Goal: Information Seeking & Learning: Understand process/instructions

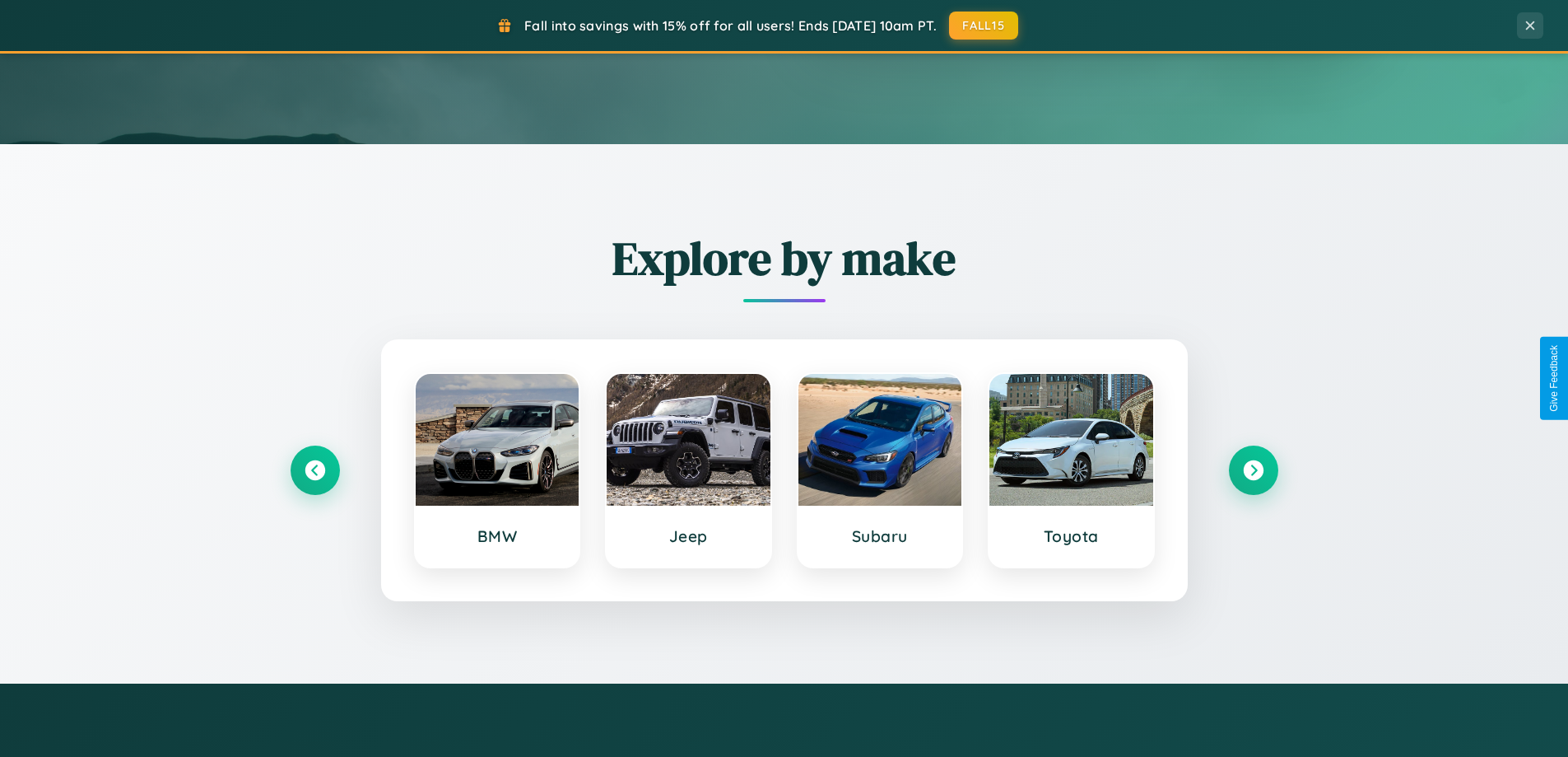
scroll to position [710, 0]
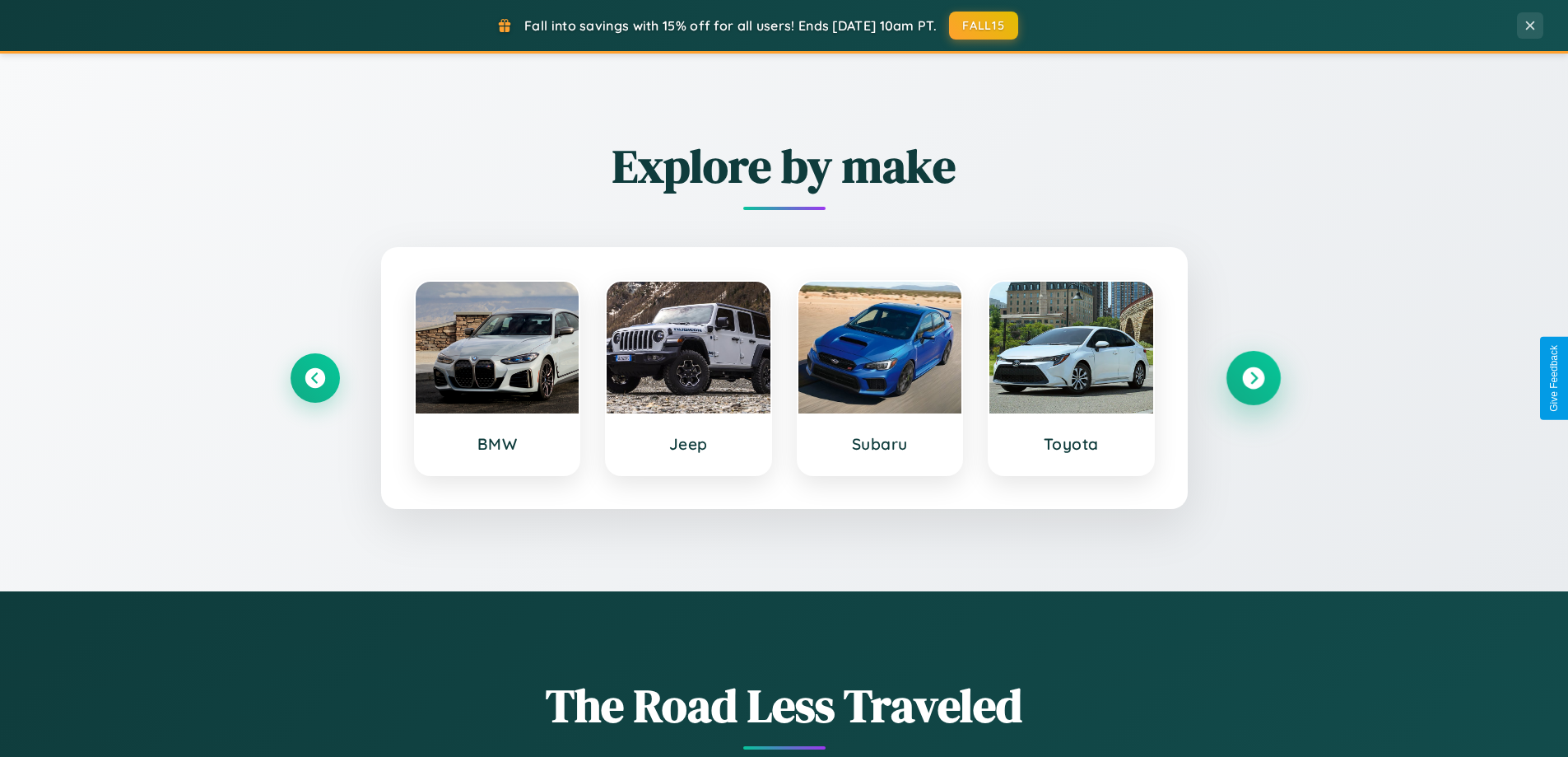
click at [1252, 378] on icon at bounding box center [1252, 378] width 22 height 22
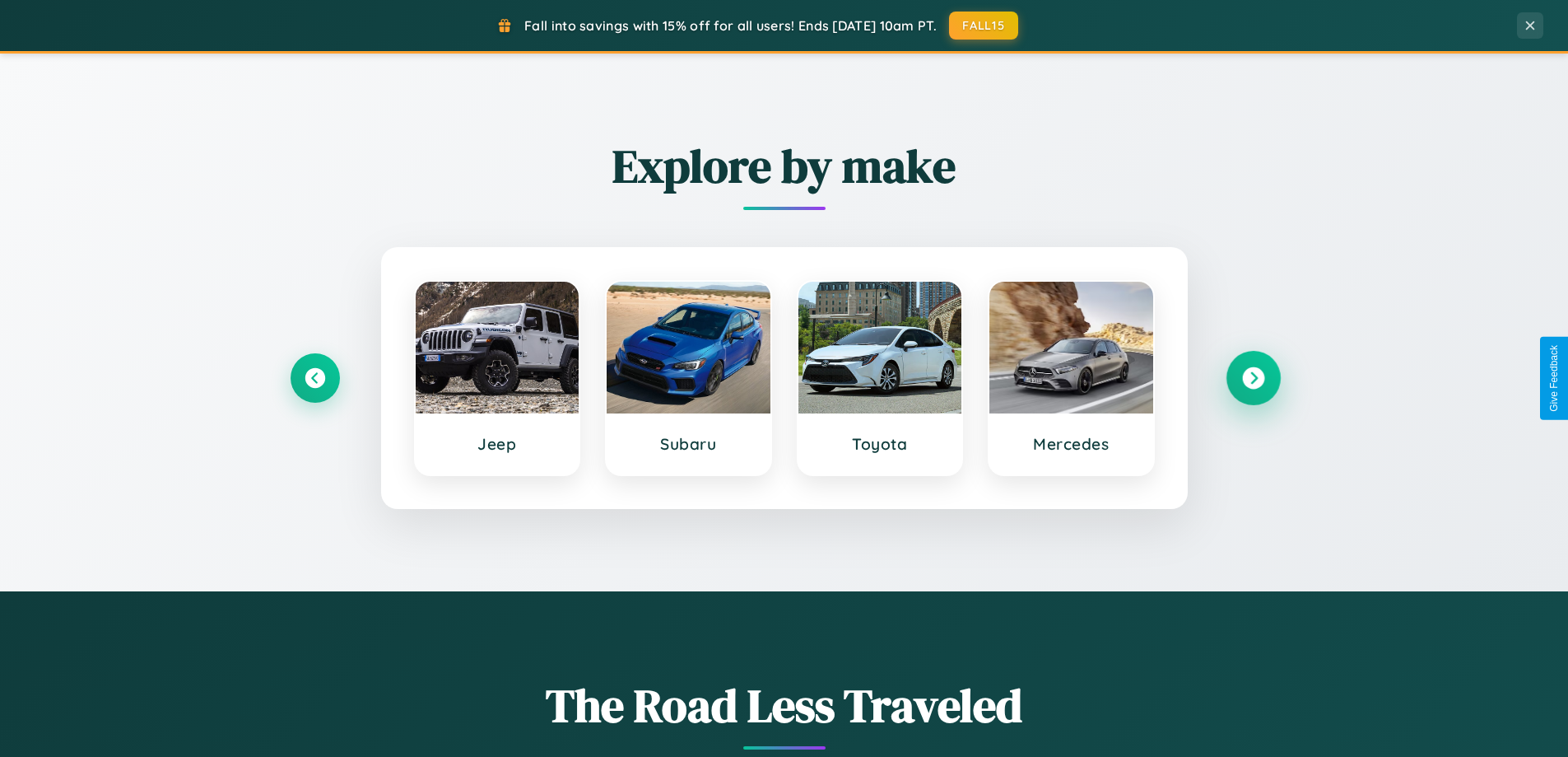
click at [1252, 378] on icon at bounding box center [1252, 378] width 22 height 22
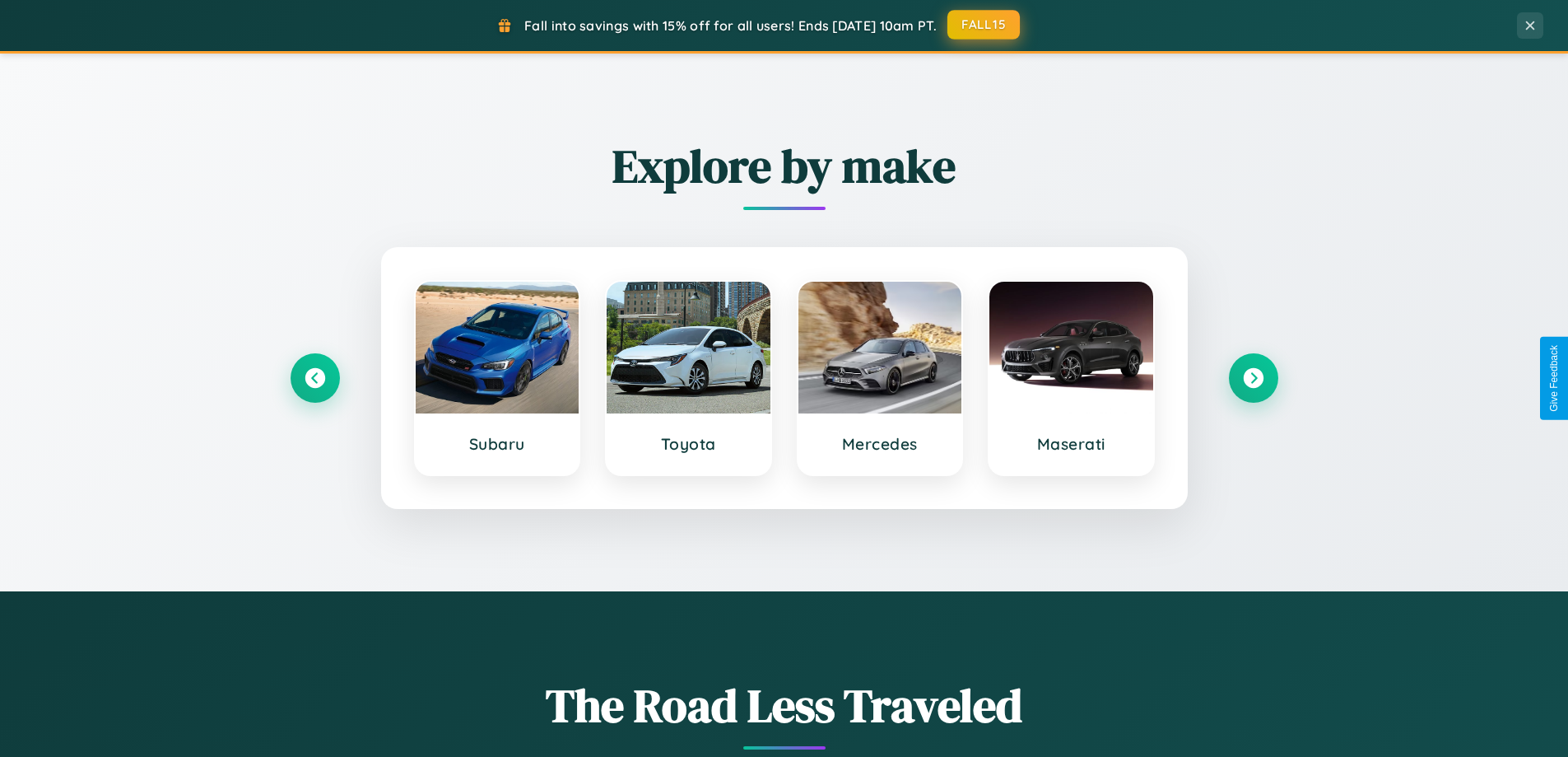
click at [984, 25] on button "FALL15" at bounding box center [983, 24] width 72 height 30
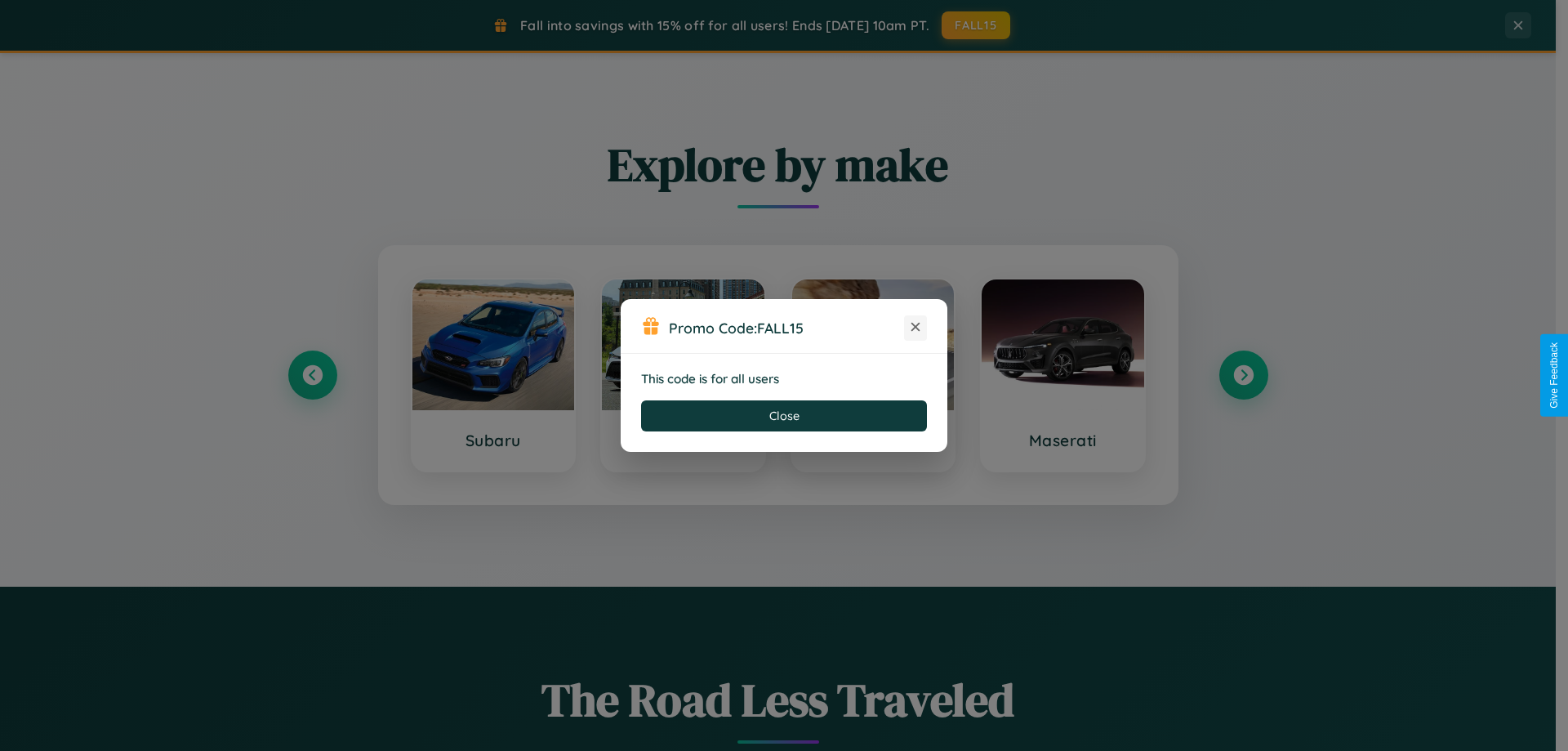
click at [915, 328] on icon at bounding box center [915, 326] width 16 height 16
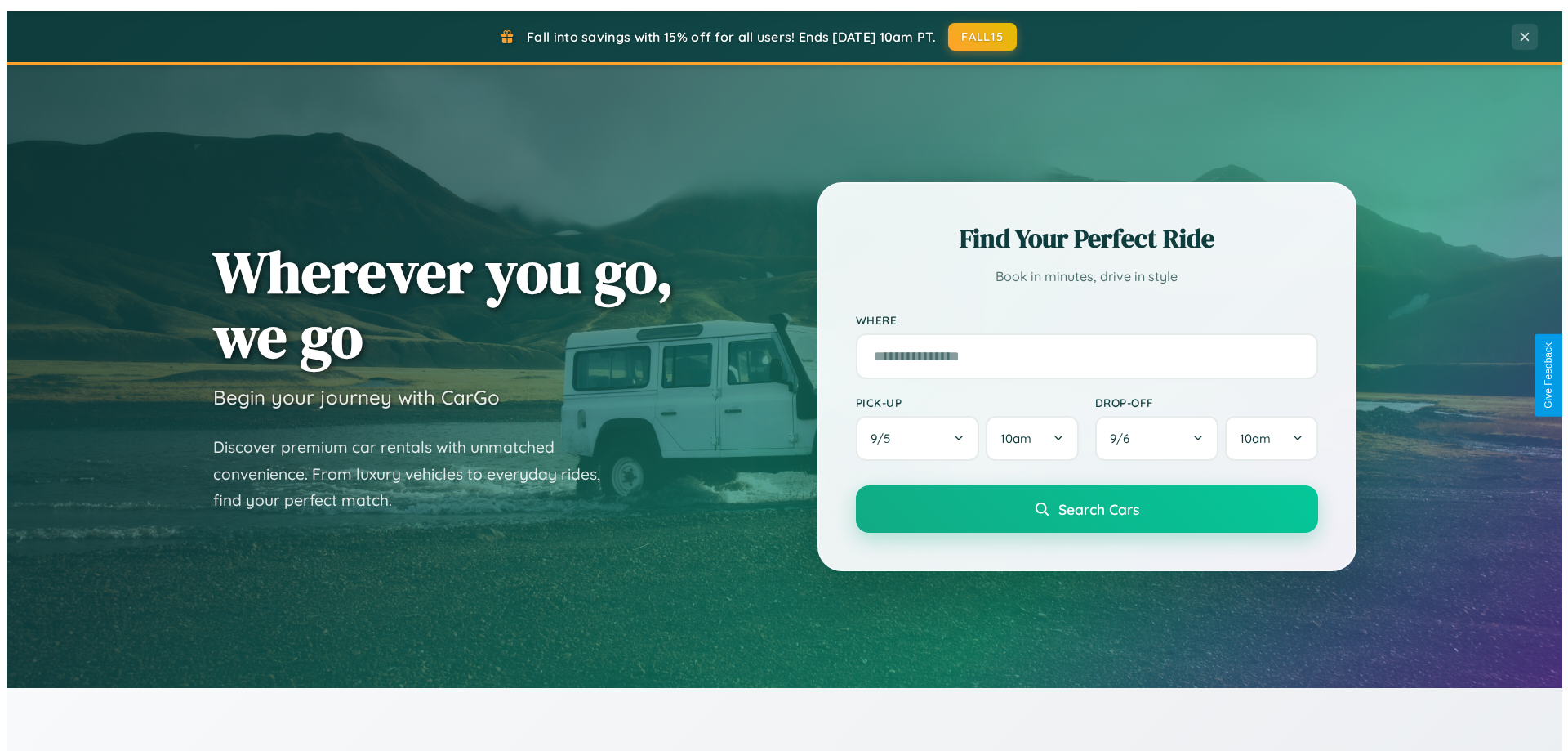
scroll to position [0, 0]
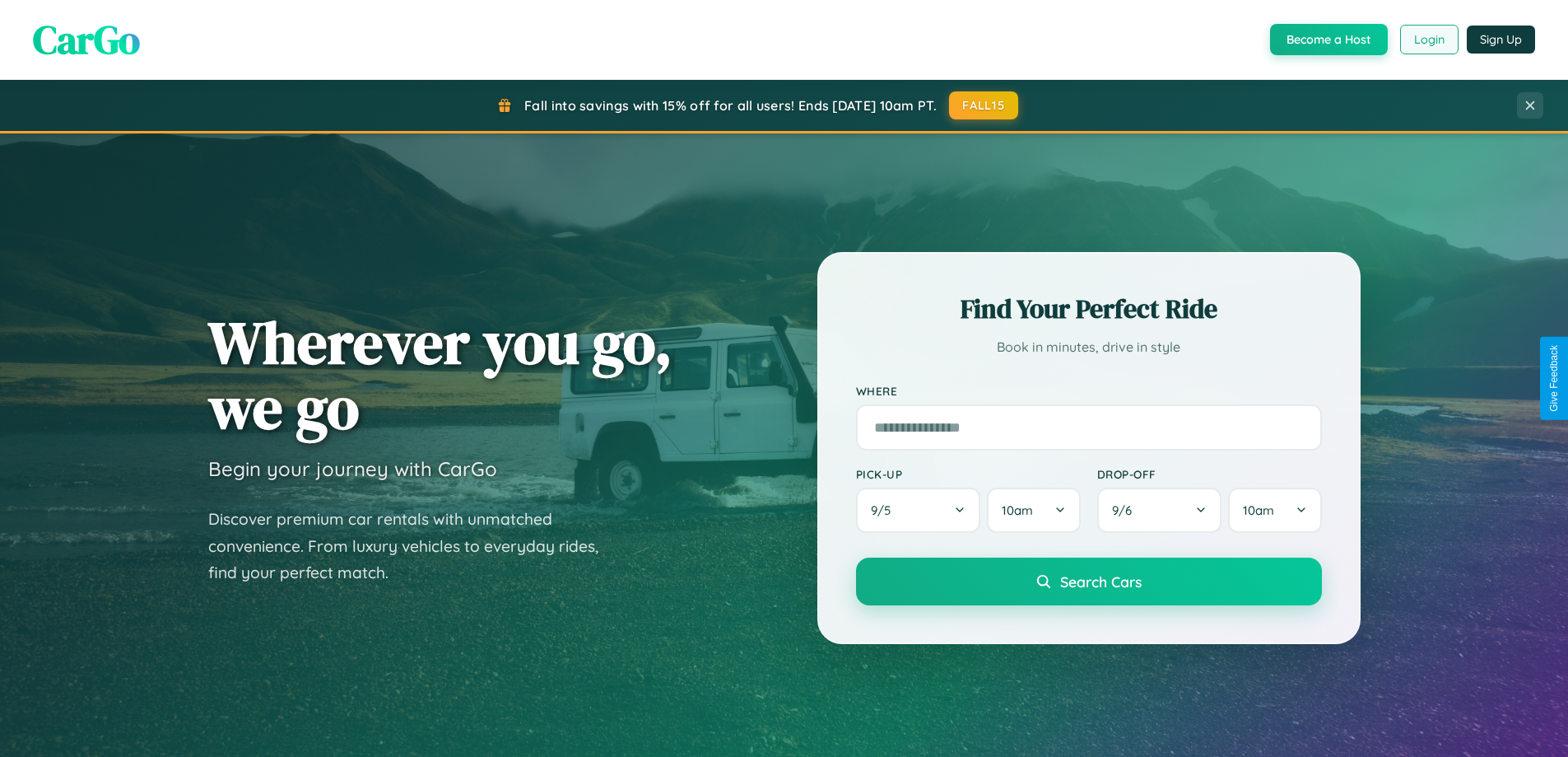
click at [1427, 39] on button "Login" at bounding box center [1428, 39] width 59 height 30
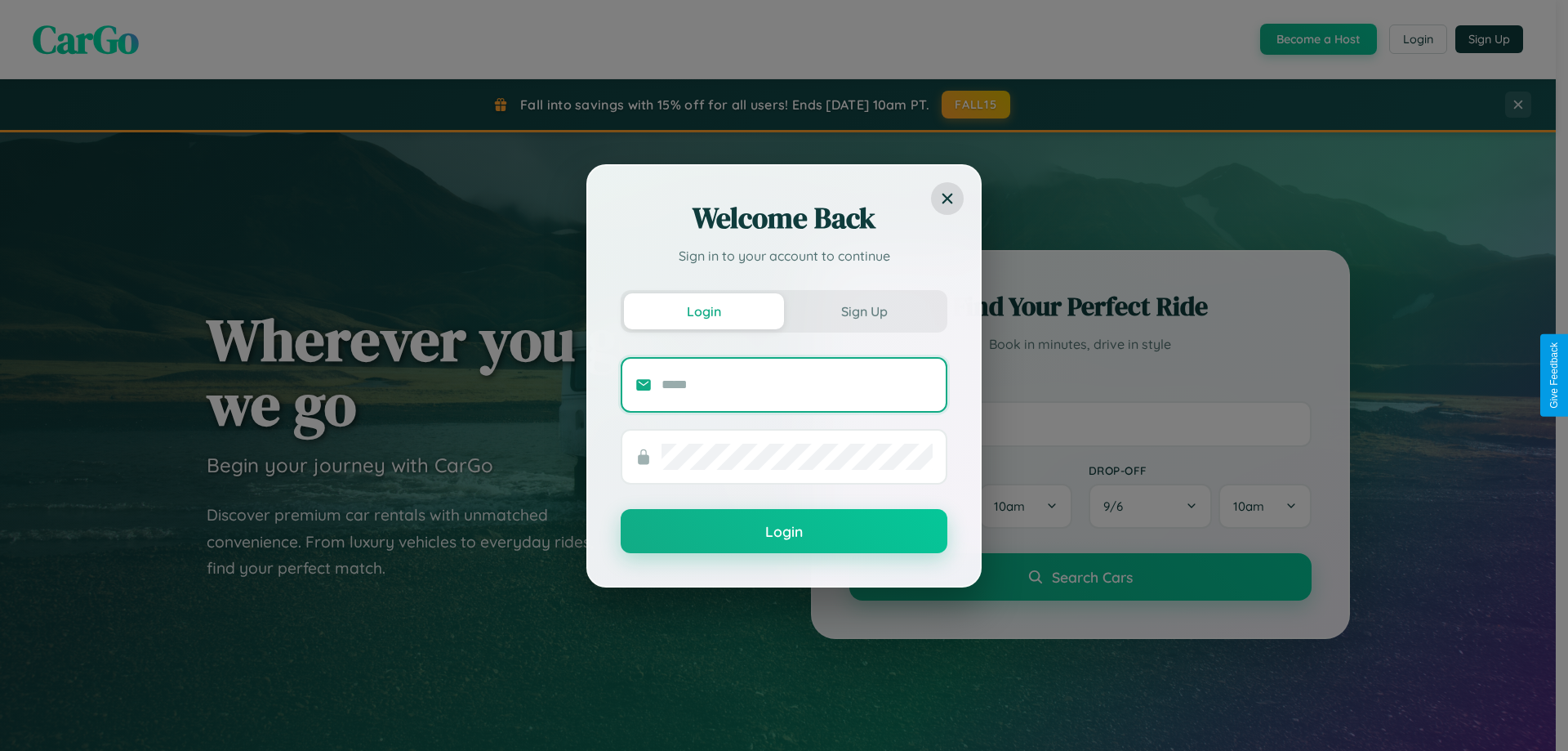
click at [797, 384] on input "text" at bounding box center [797, 384] width 271 height 26
type input "**********"
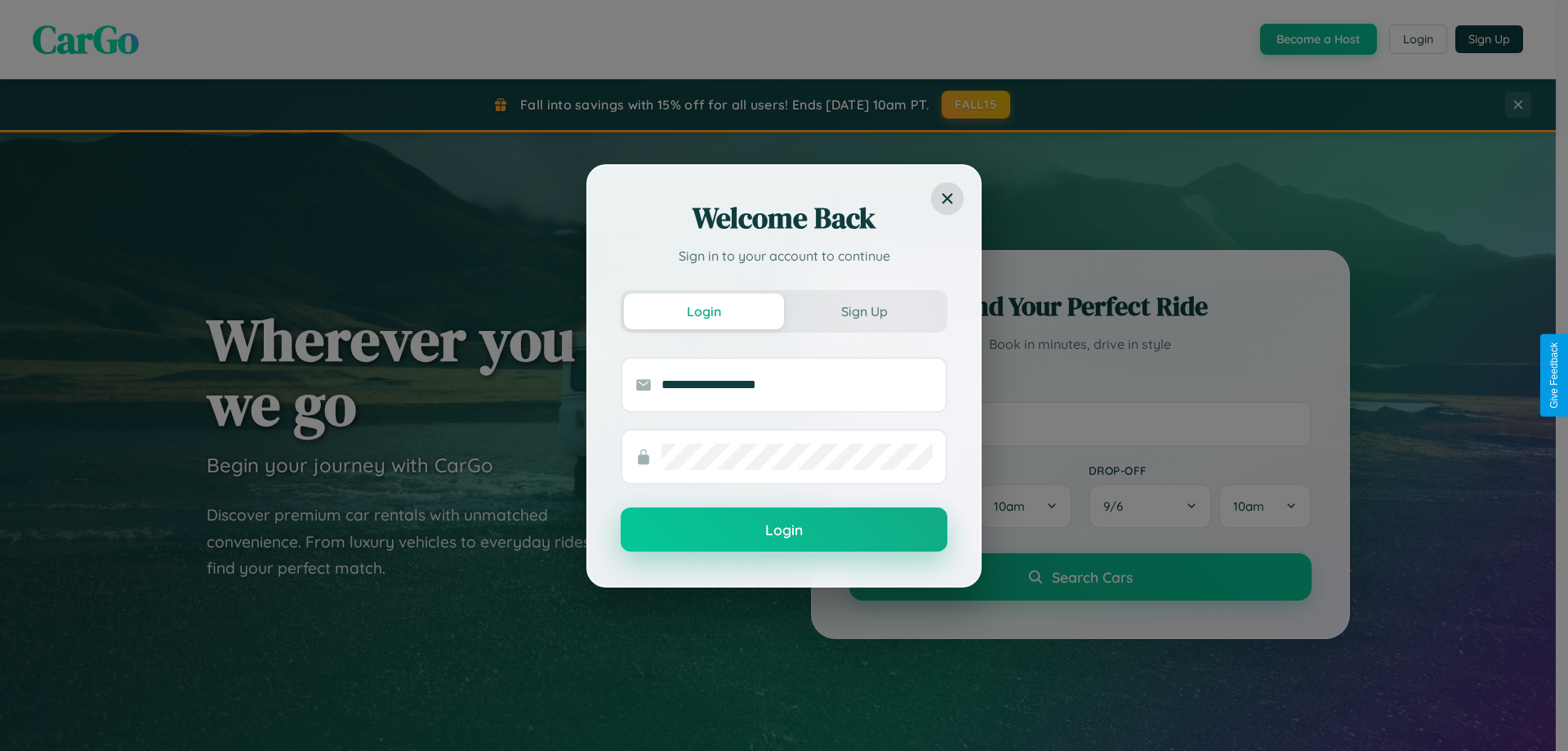
click at [784, 530] on button "Login" at bounding box center [784, 529] width 327 height 44
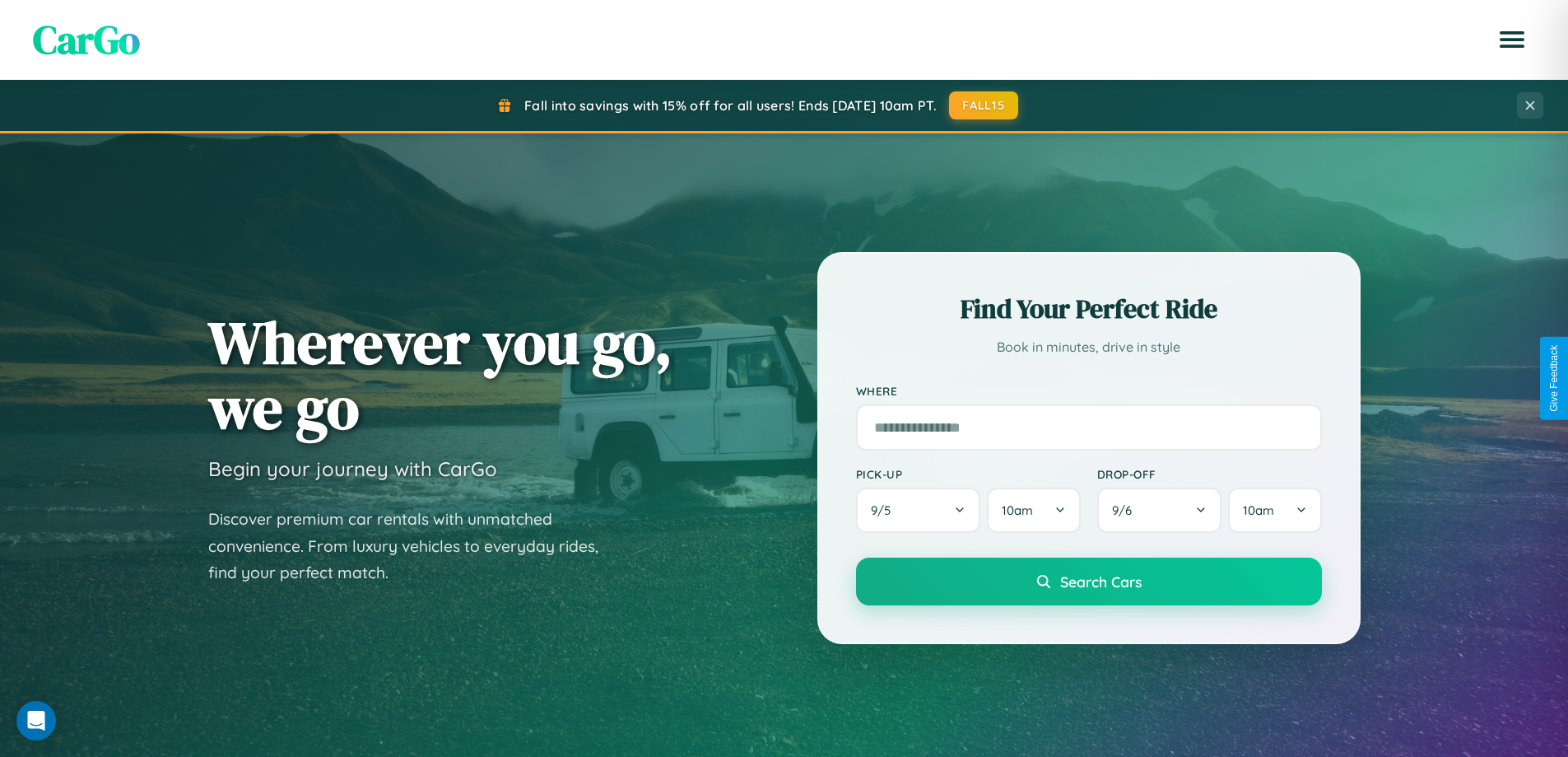
scroll to position [3169, 0]
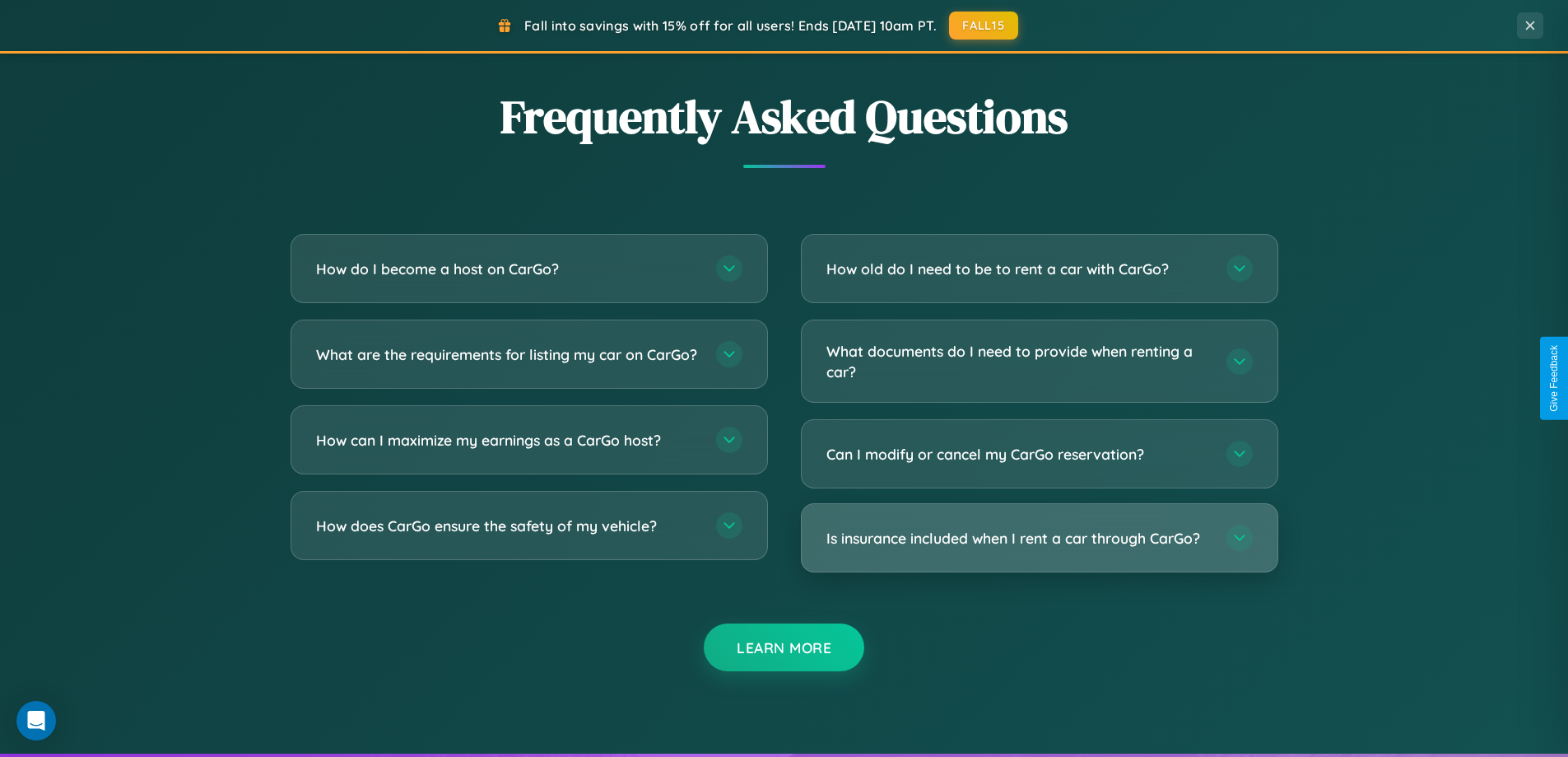
click at [1039, 537] on h3 "Is insurance included when I rent a car through CarGo?" at bounding box center [1017, 537] width 383 height 20
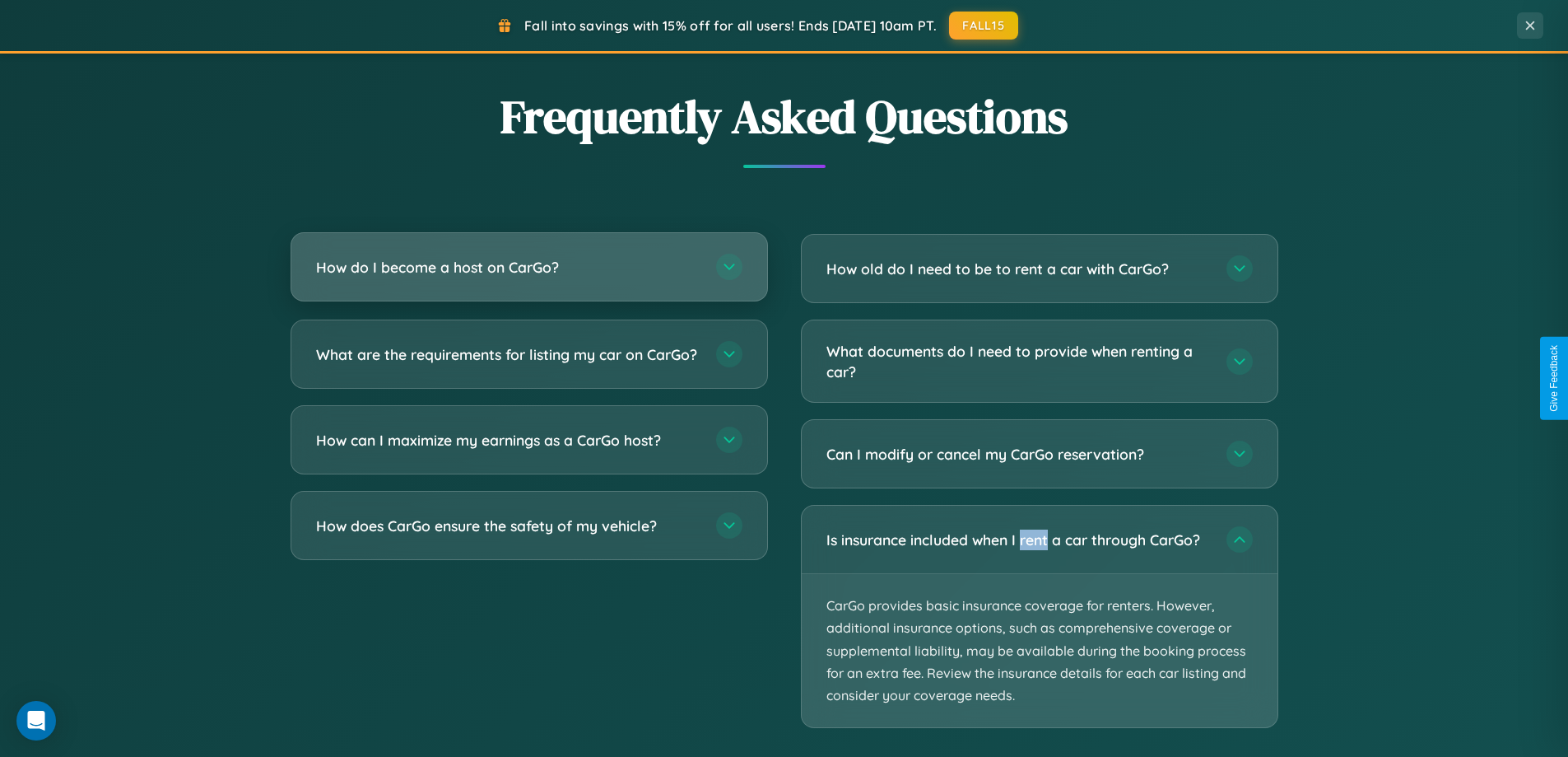
click at [528, 269] on h3 "How do I become a host on CarGo?" at bounding box center [507, 267] width 383 height 20
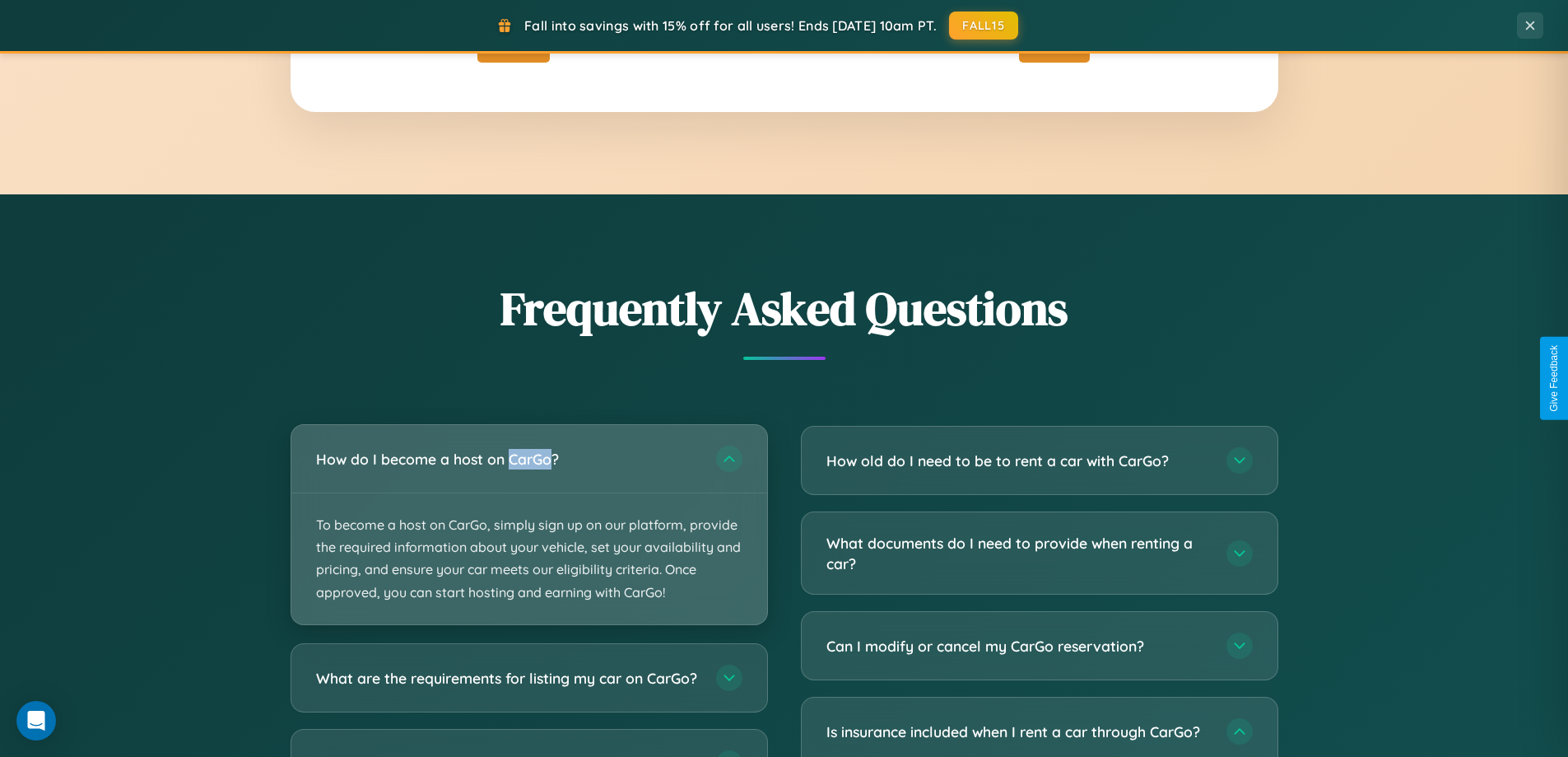
scroll to position [1133, 0]
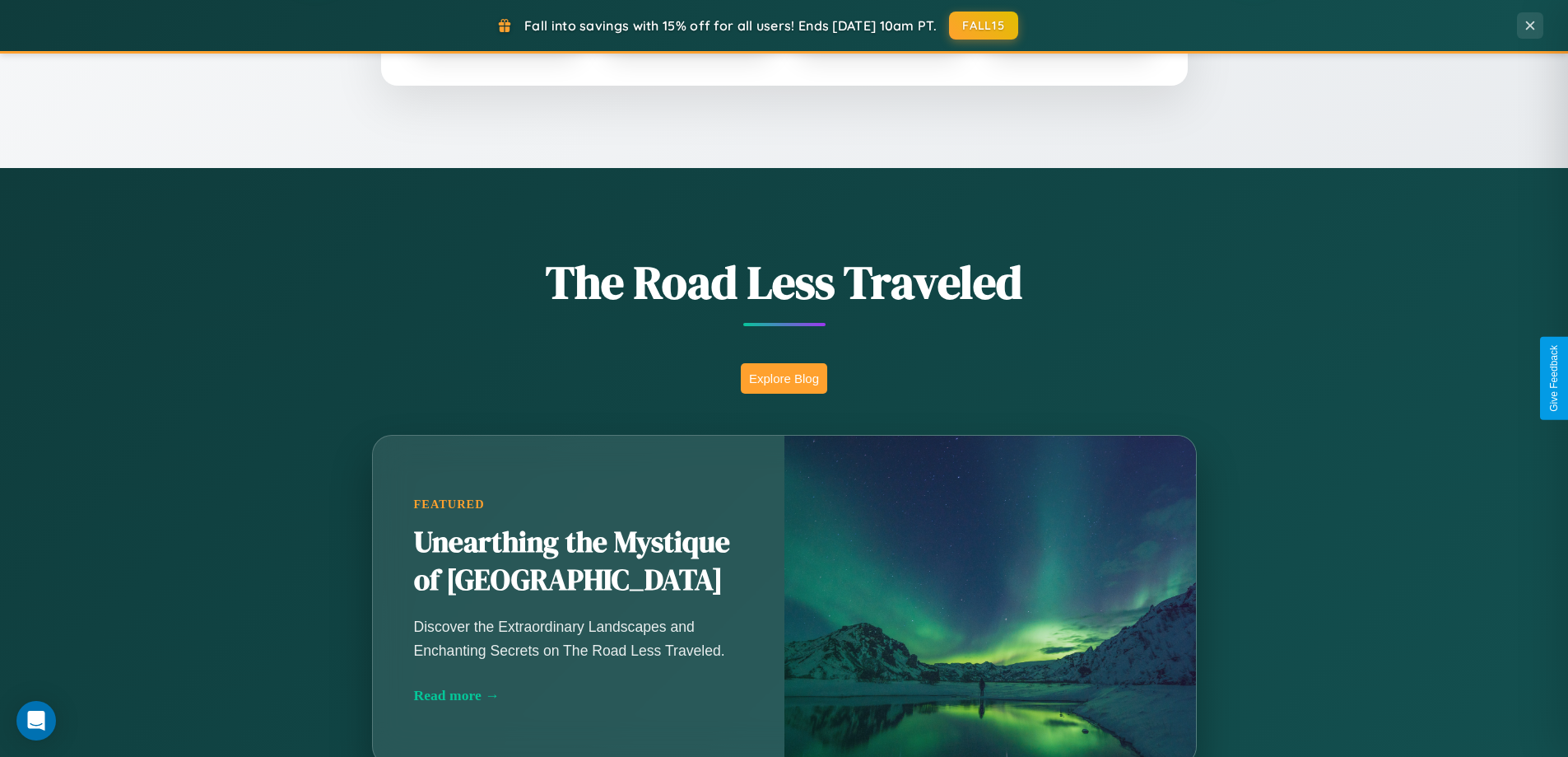
click at [784, 378] on button "Explore Blog" at bounding box center [784, 378] width 87 height 31
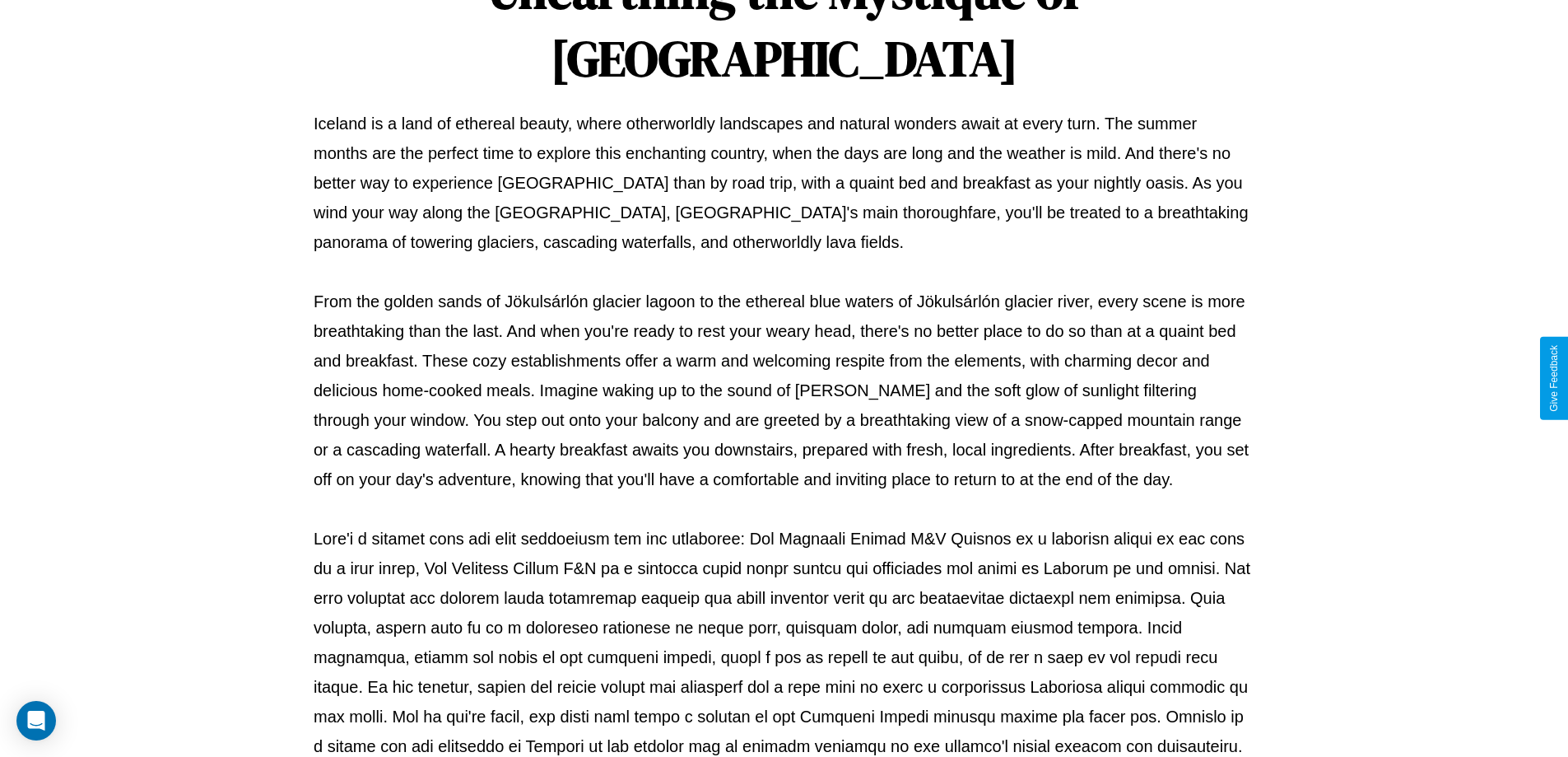
scroll to position [533, 0]
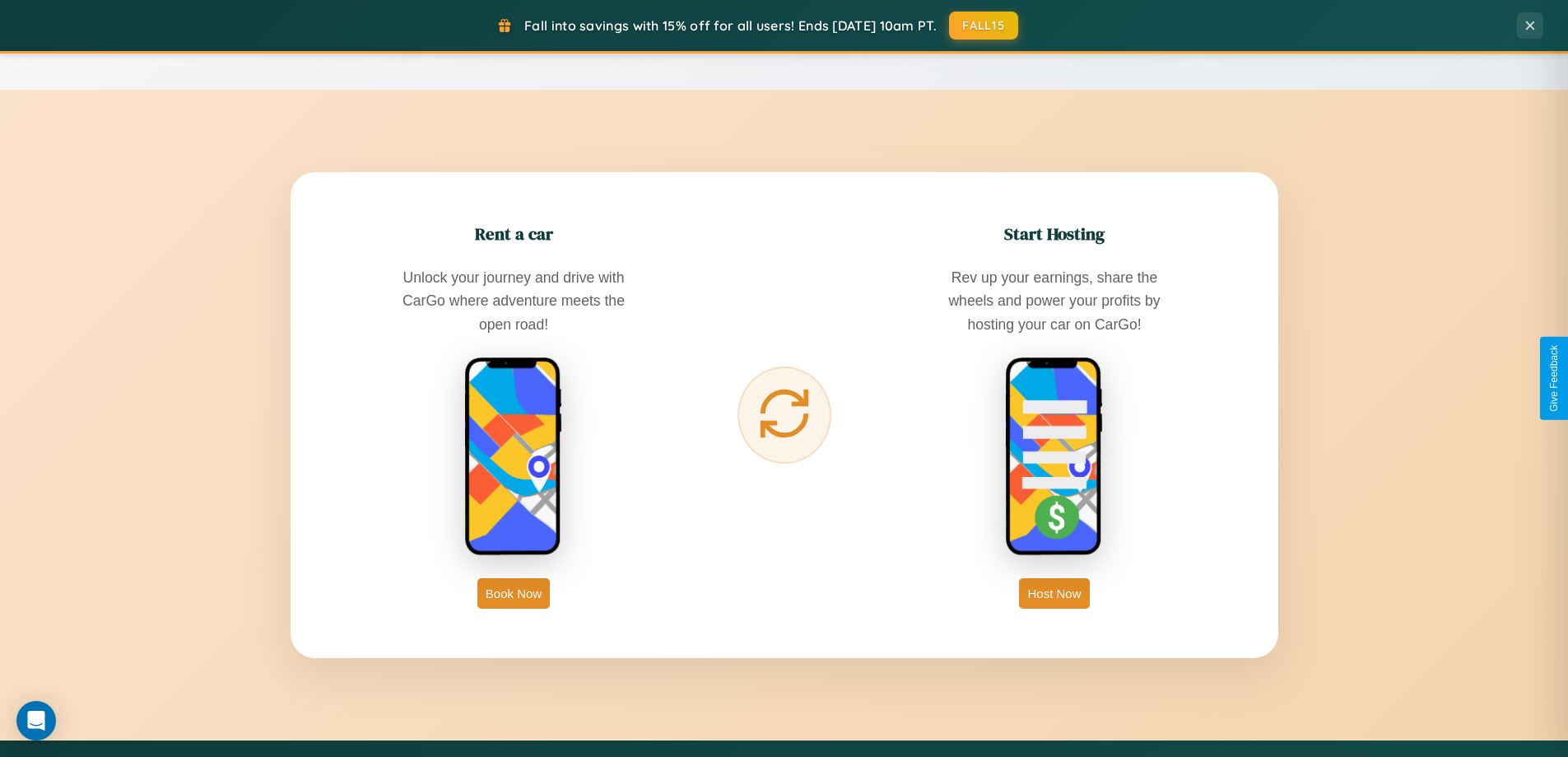
scroll to position [2646, 0]
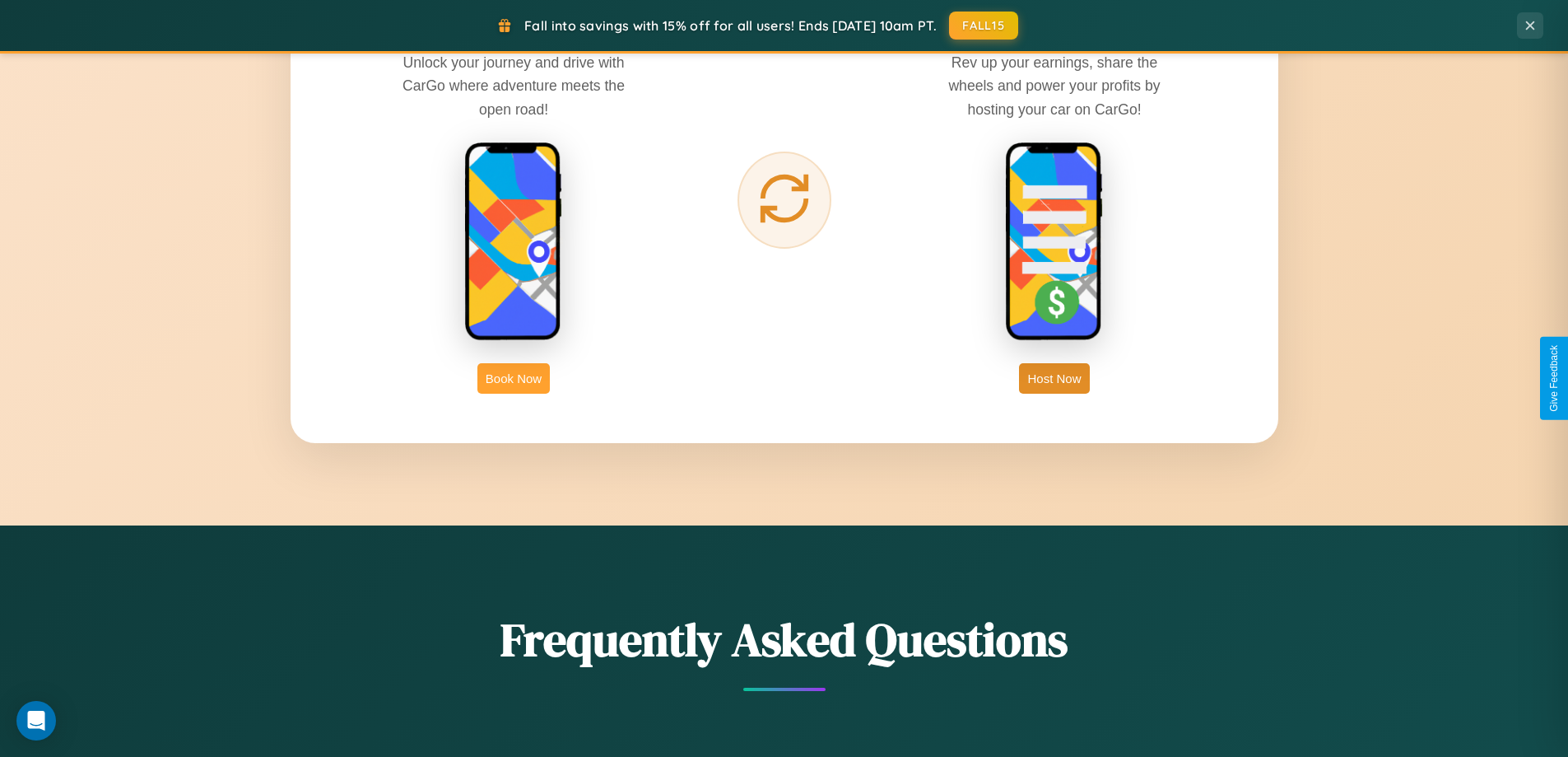
click at [513, 378] on button "Book Now" at bounding box center [513, 378] width 72 height 31
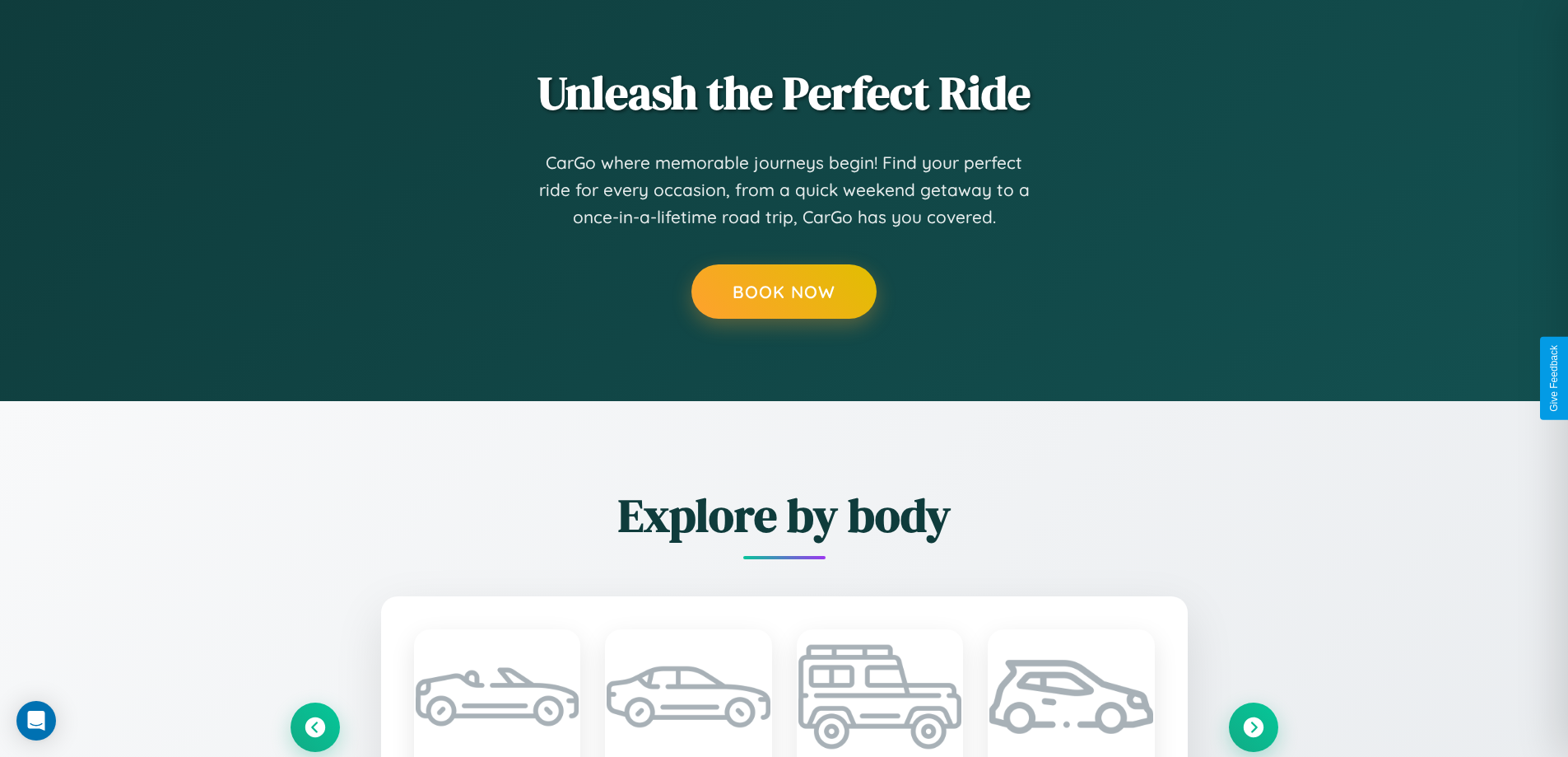
scroll to position [1670, 0]
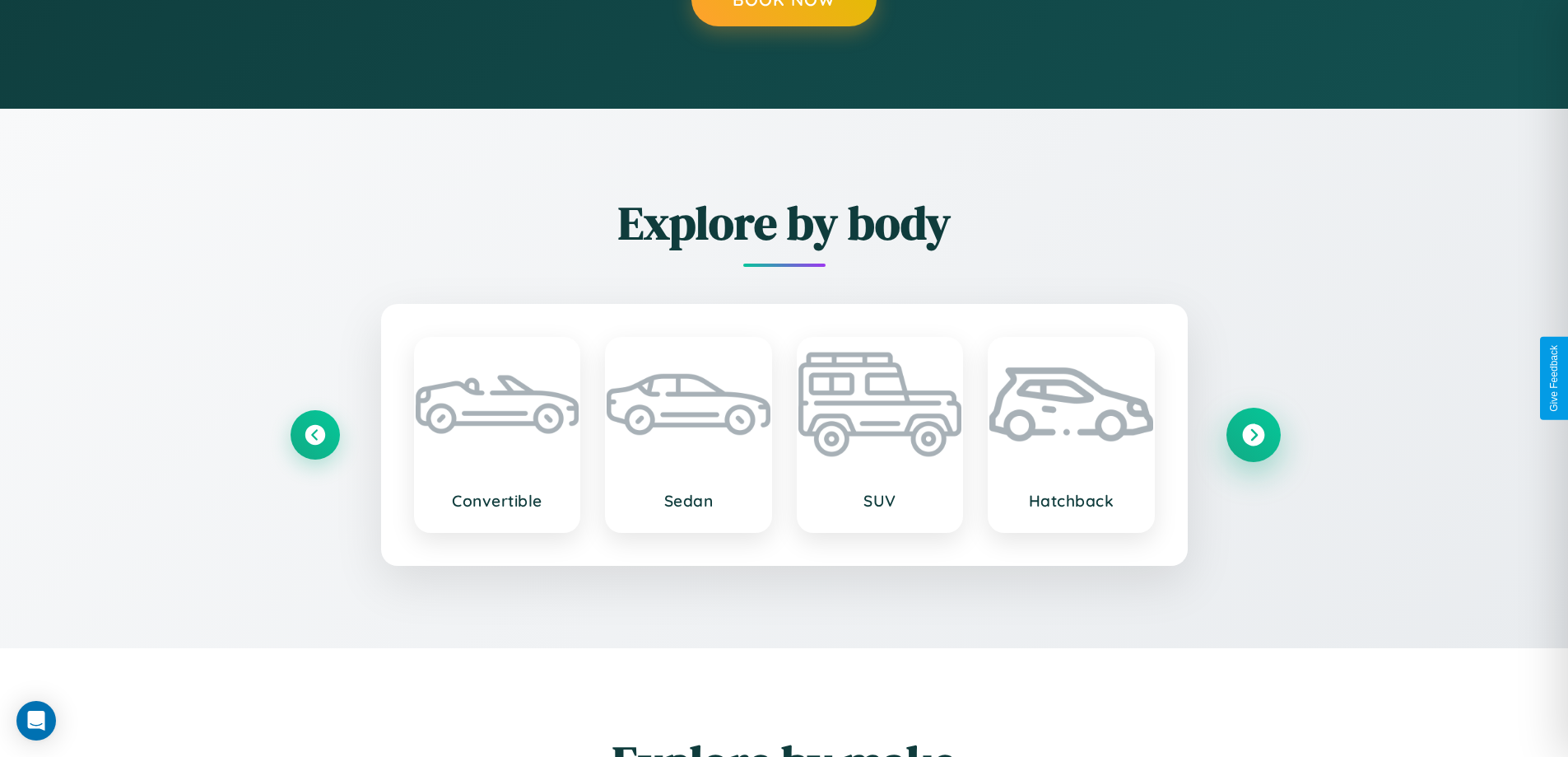
click at [1252, 434] on icon at bounding box center [1252, 433] width 22 height 22
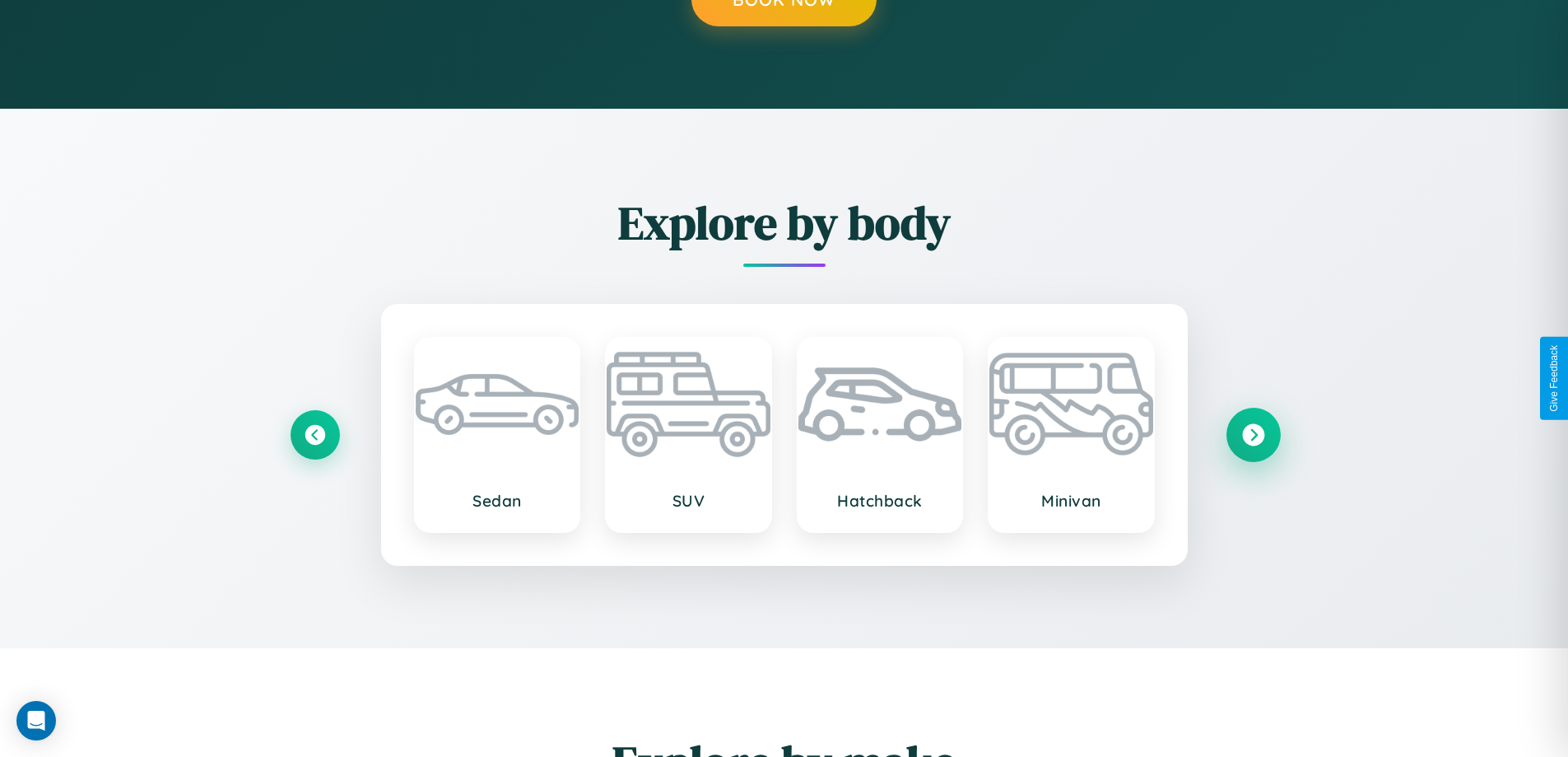
click at [1252, 434] on icon at bounding box center [1252, 433] width 22 height 22
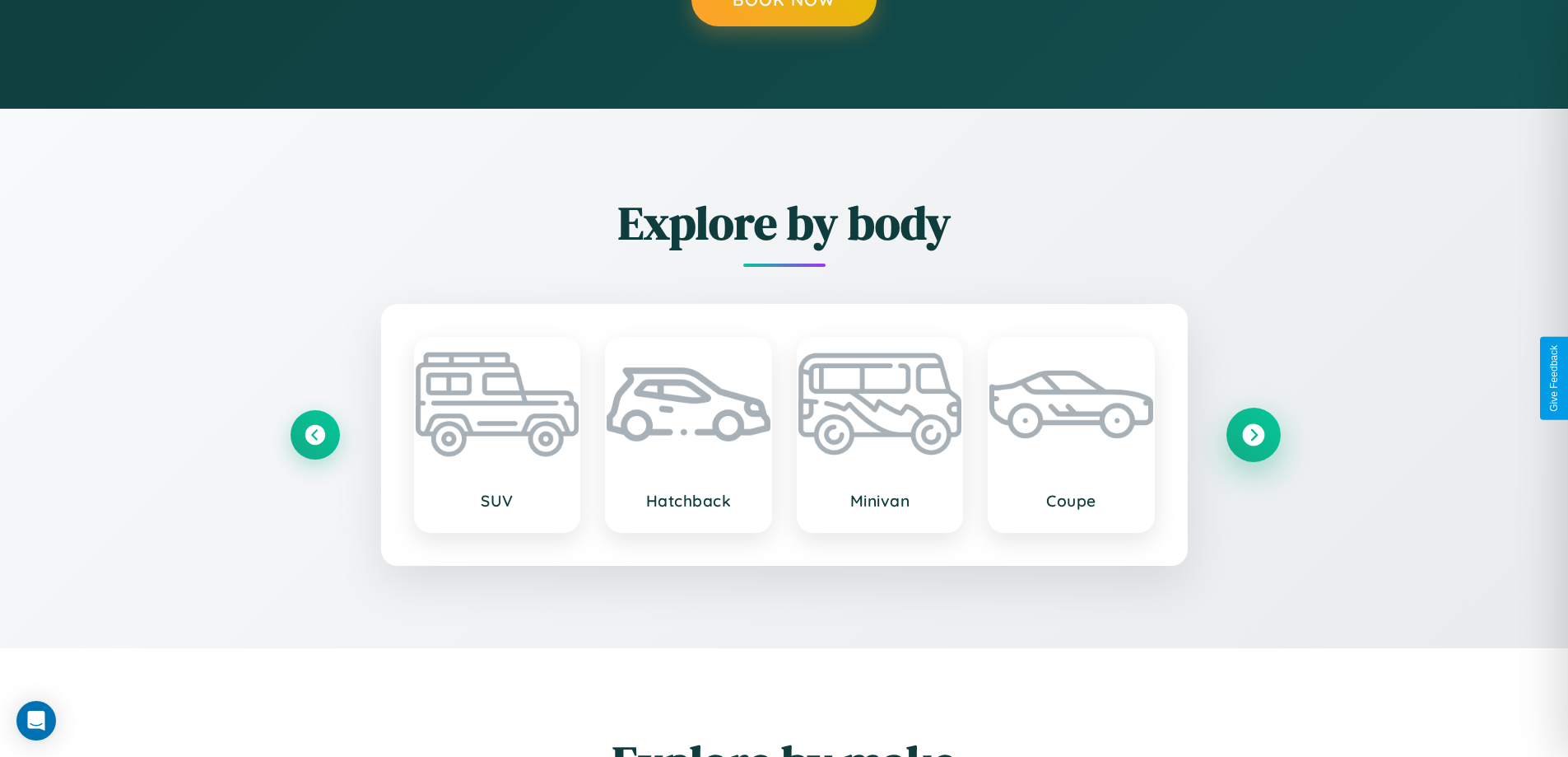
click at [1252, 434] on icon at bounding box center [1252, 433] width 22 height 22
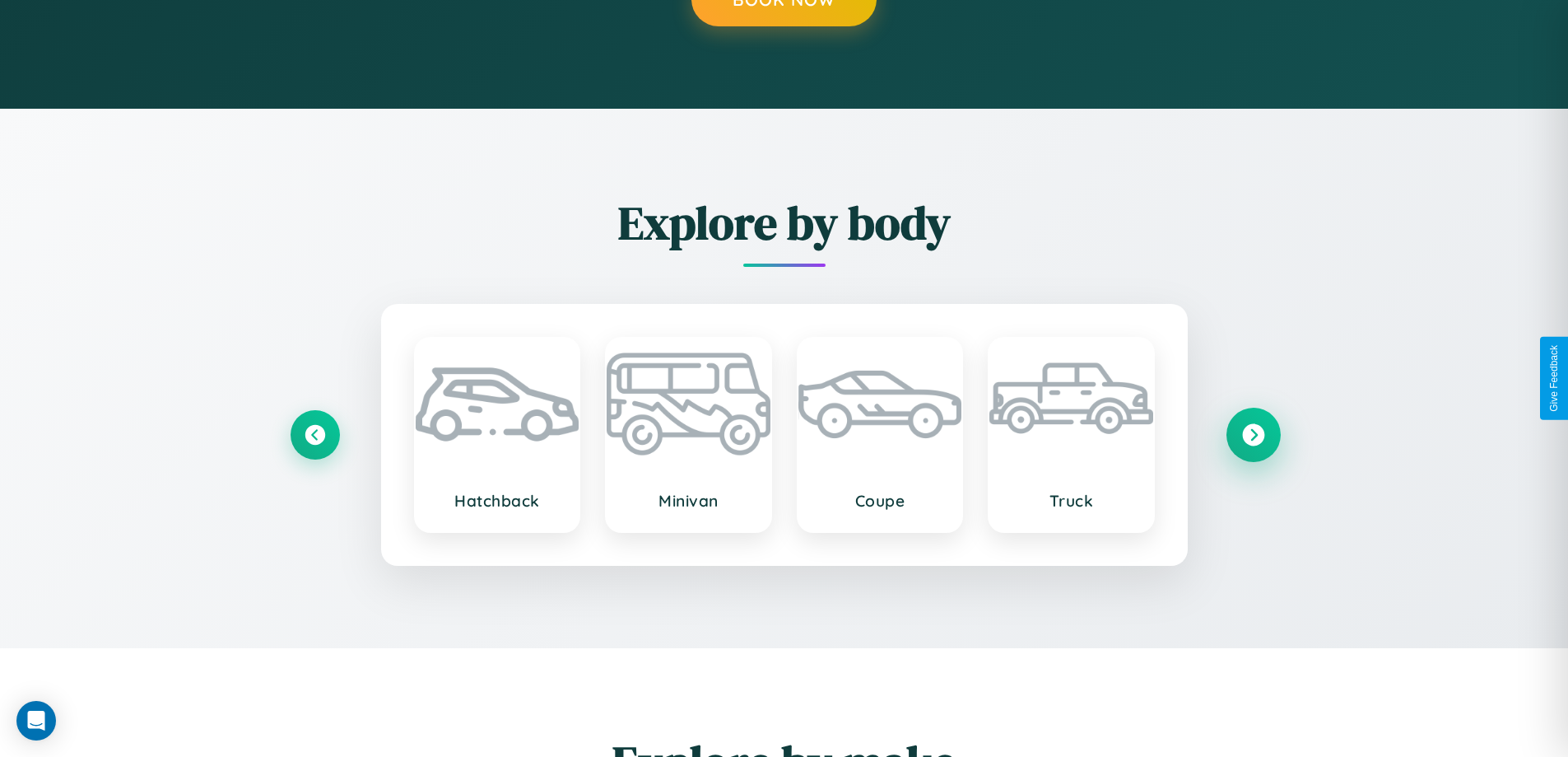
click at [1252, 434] on icon at bounding box center [1252, 433] width 22 height 22
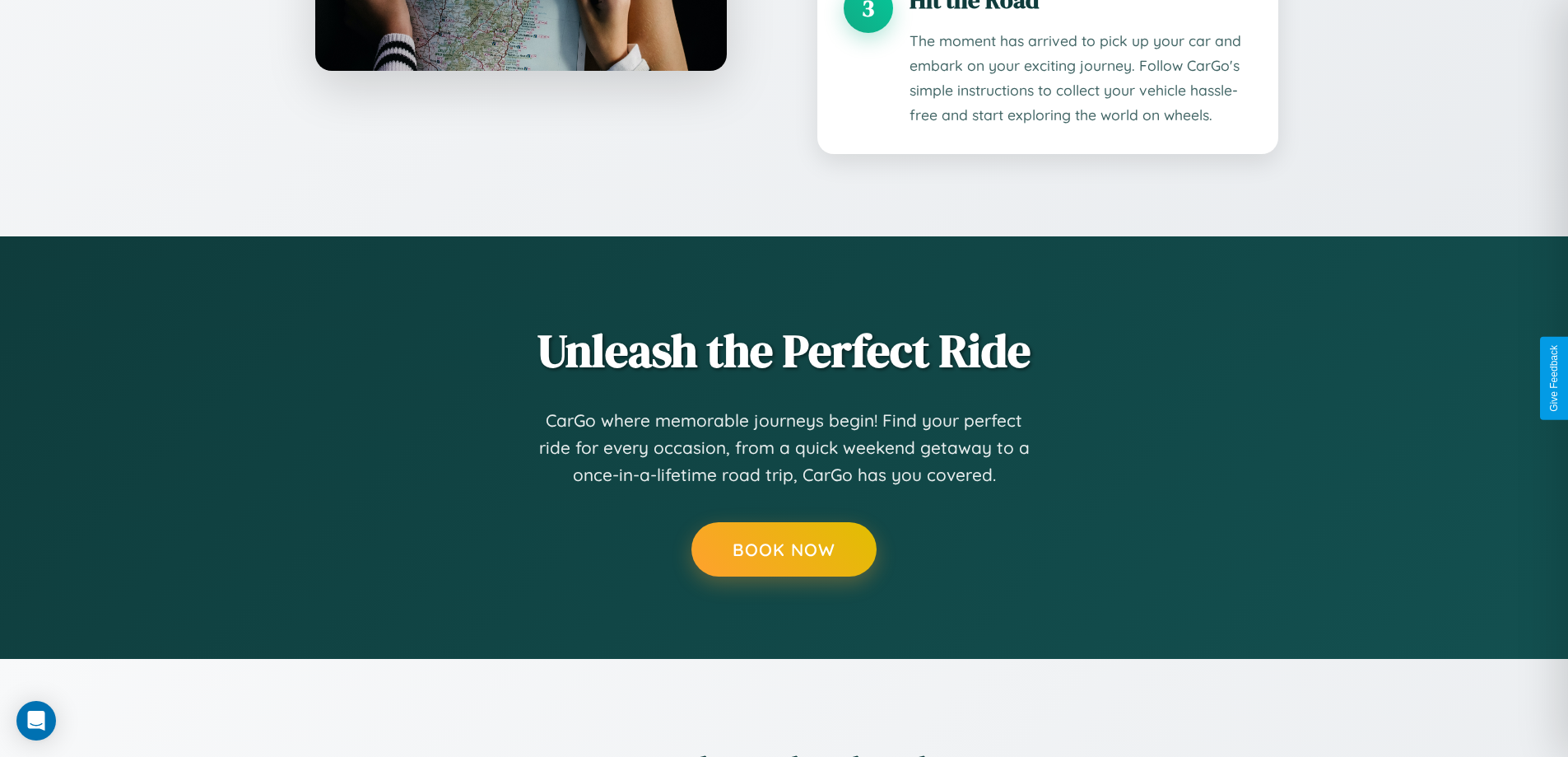
scroll to position [1736, 0]
